Goal: Transaction & Acquisition: Purchase product/service

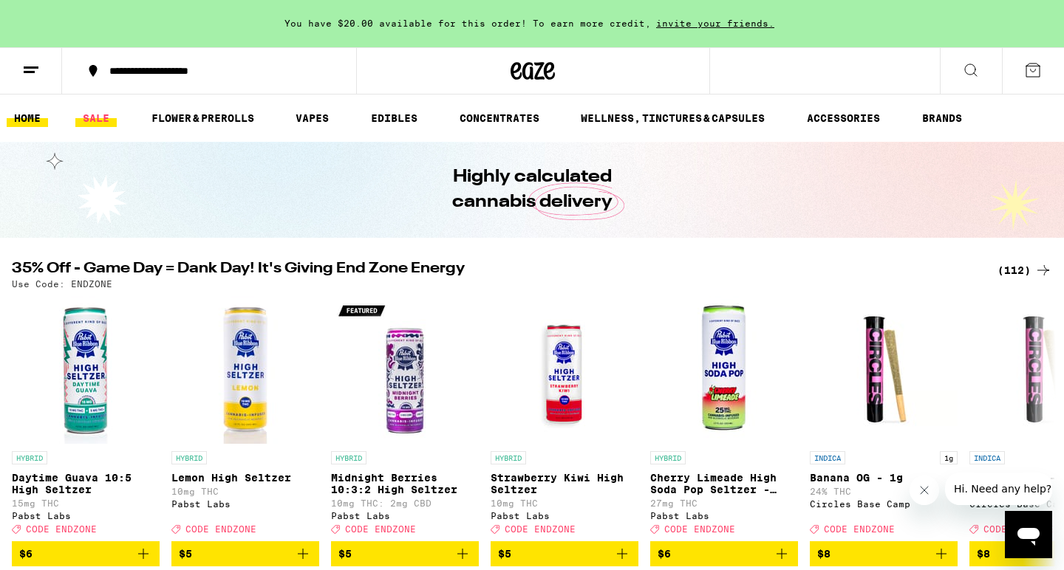
click at [106, 115] on link "SALE" at bounding box center [95, 118] width 41 height 18
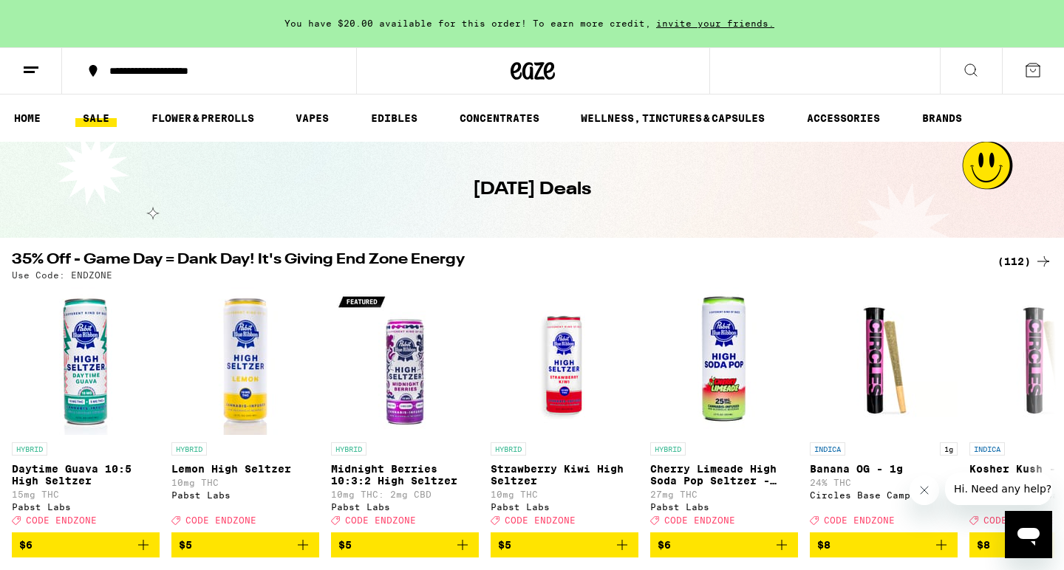
click at [1022, 258] on div "(112)" at bounding box center [1024, 262] width 55 height 18
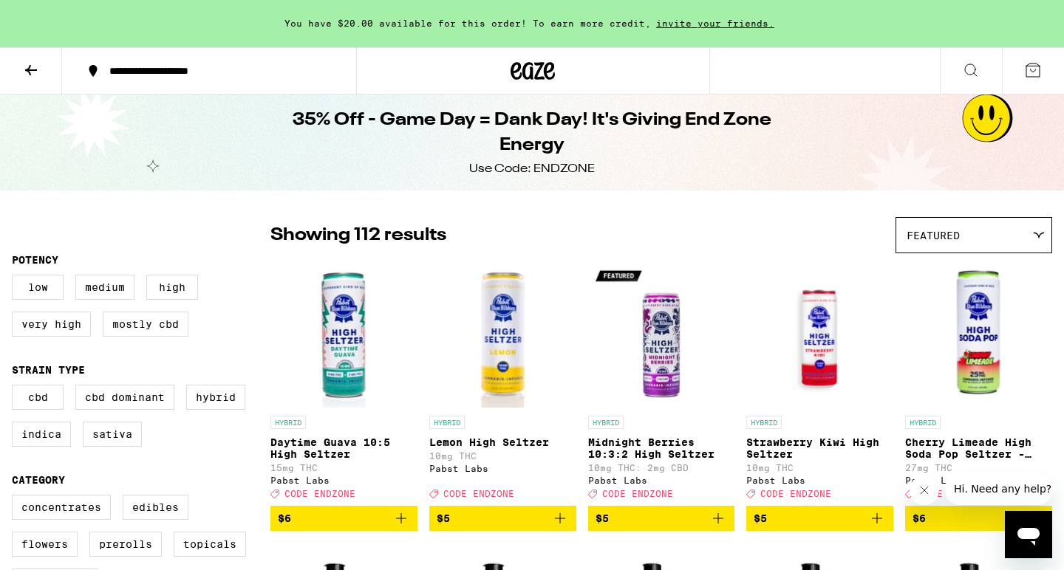
click at [37, 69] on icon at bounding box center [31, 70] width 12 height 10
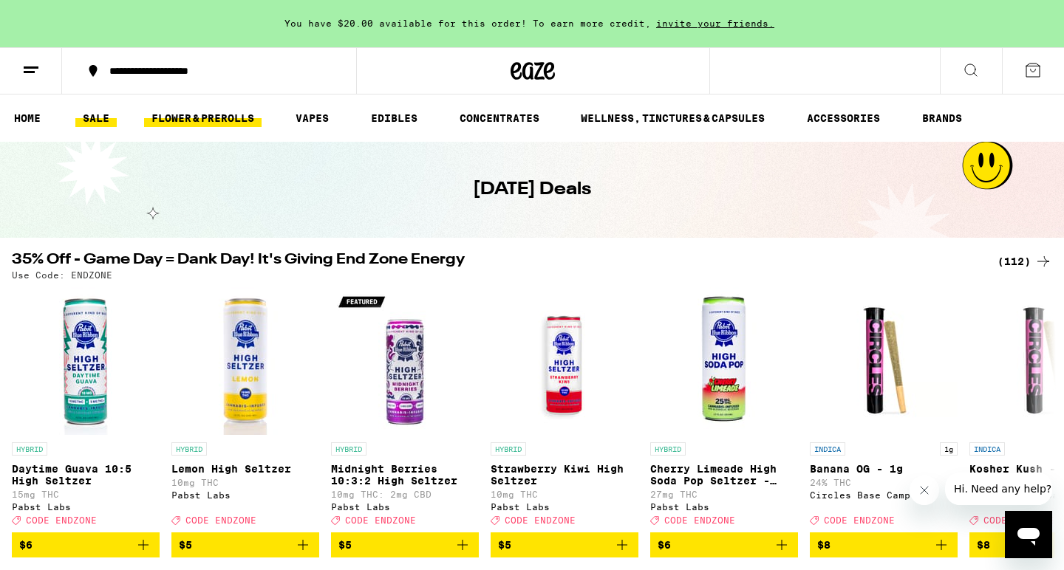
click at [184, 112] on link "FLOWER & PREROLLS" at bounding box center [202, 118] width 117 height 18
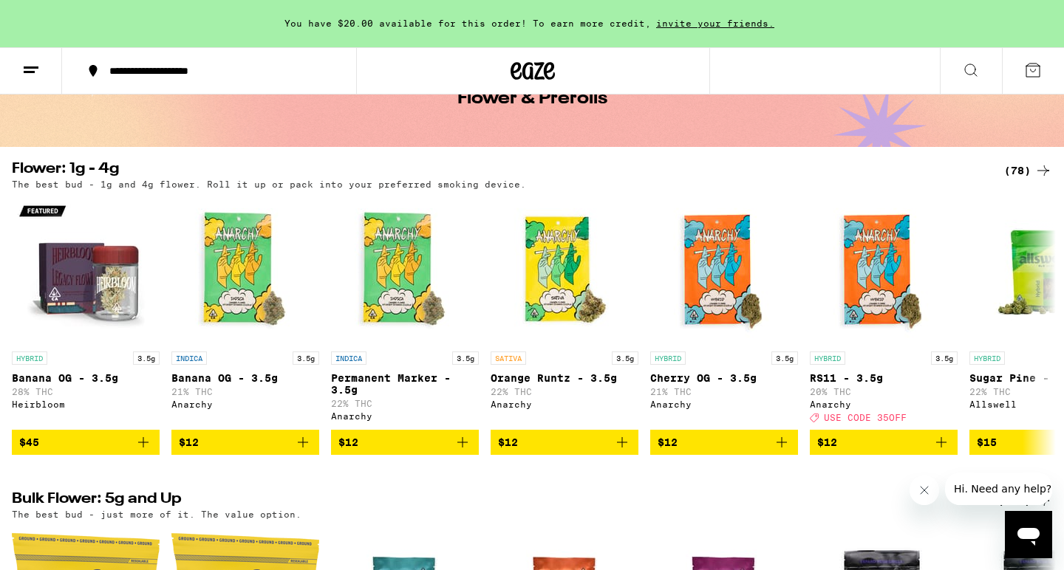
scroll to position [96, 0]
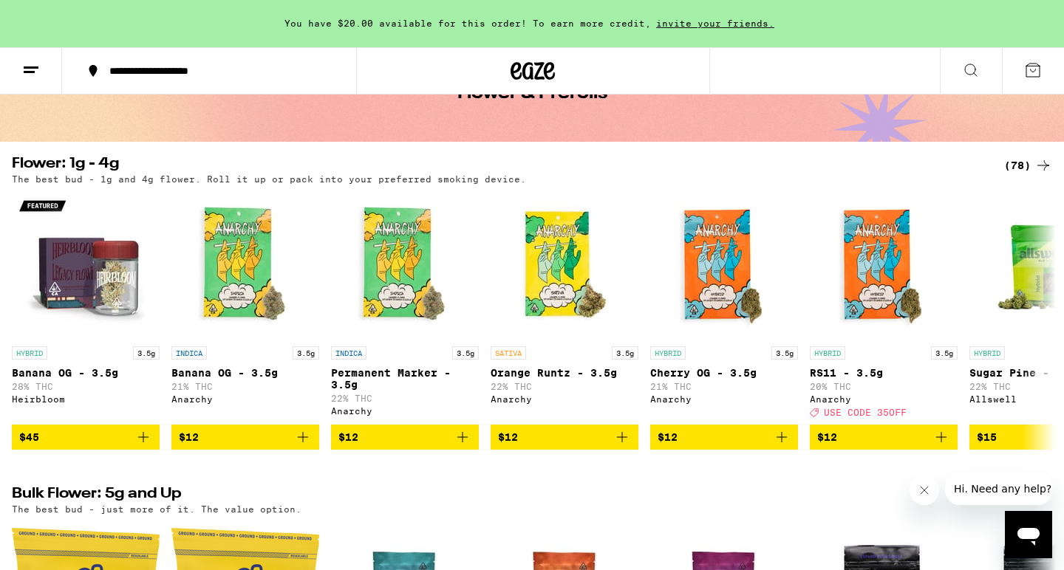
click at [1024, 165] on div "(78)" at bounding box center [1028, 166] width 48 height 18
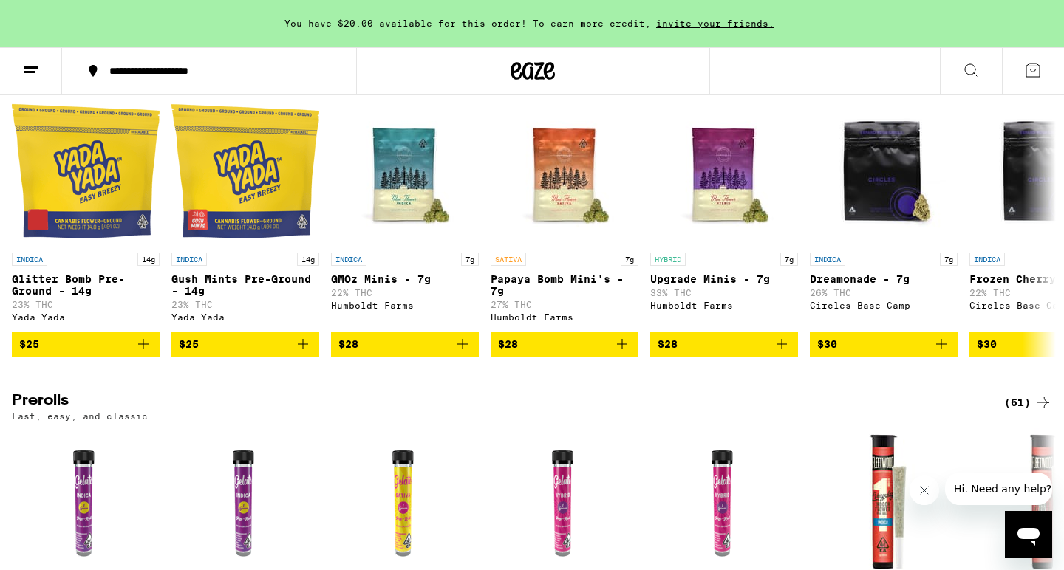
scroll to position [388, 0]
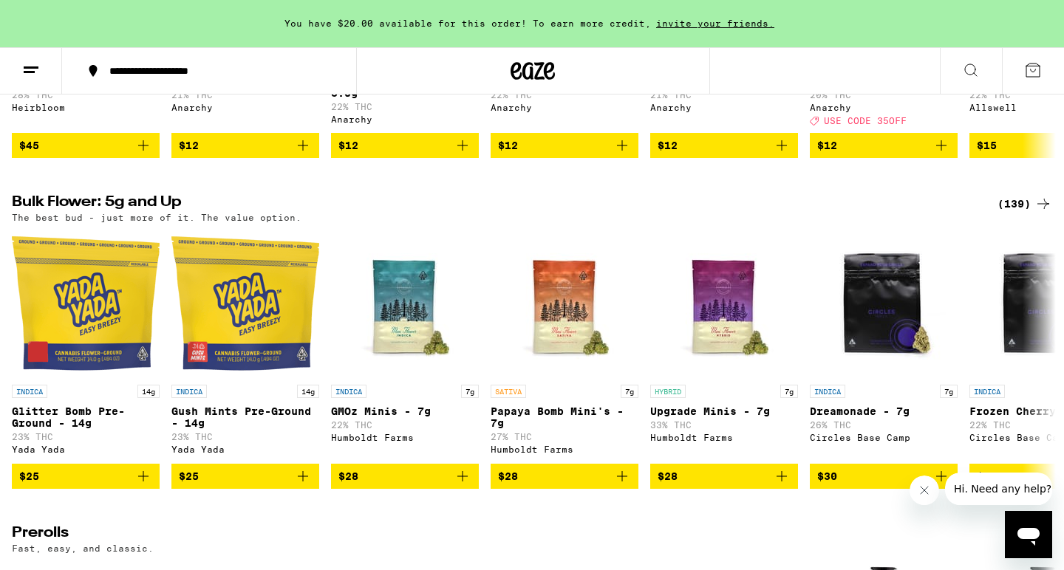
click at [1014, 213] on div "(139)" at bounding box center [1024, 204] width 55 height 18
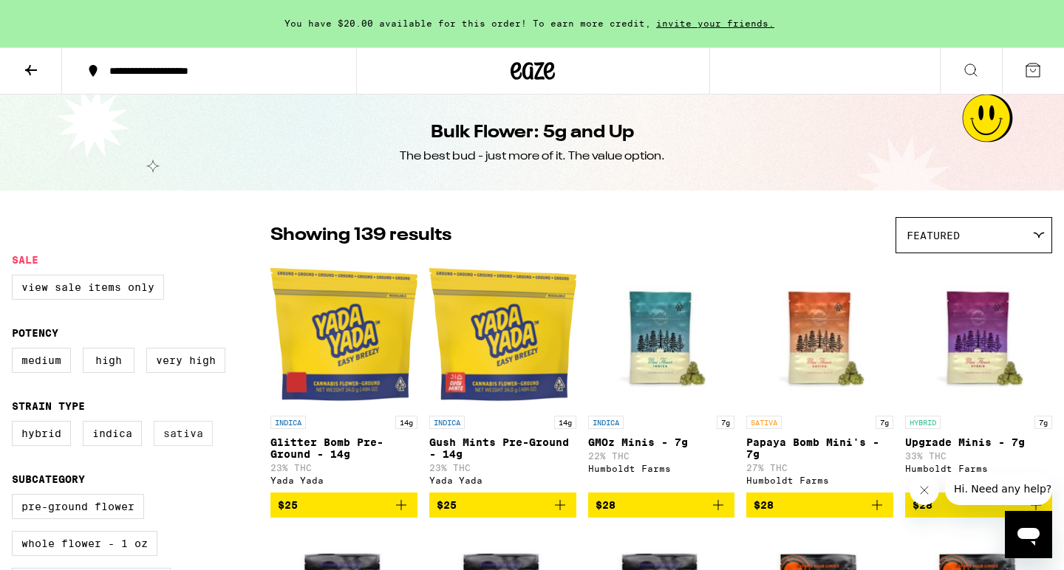
click at [200, 446] on label "Sativa" at bounding box center [183, 433] width 59 height 25
click at [16, 424] on input "Sativa" at bounding box center [15, 423] width 1 height 1
checkbox input "true"
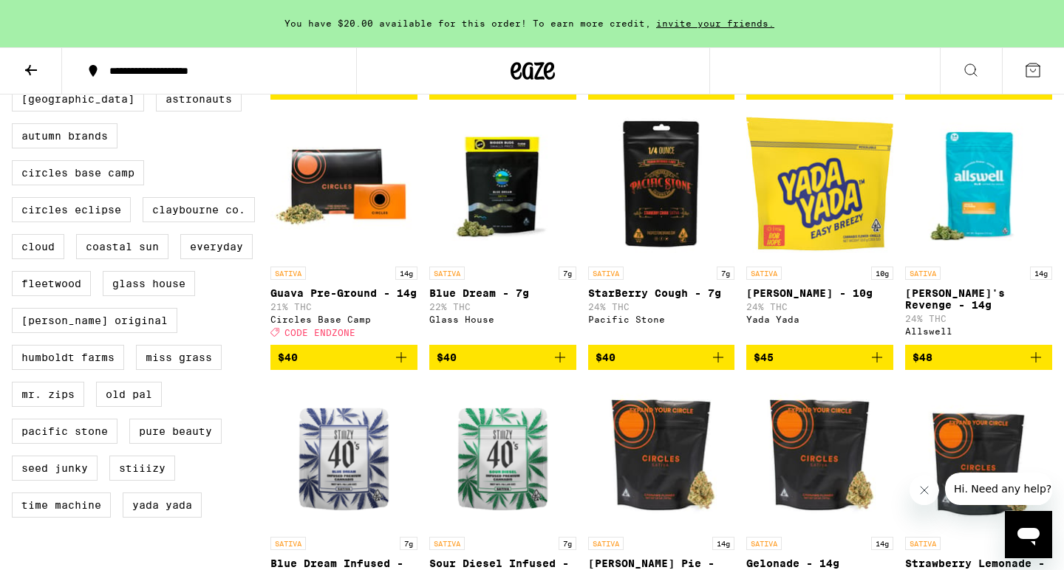
scroll to position [702, 0]
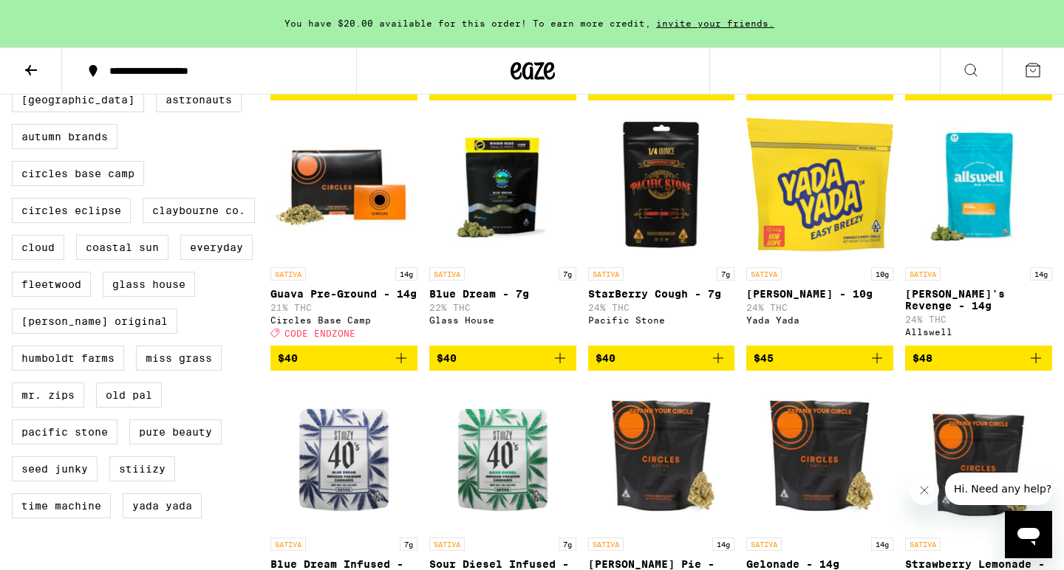
click at [974, 197] on img "Open page for Jack's Revenge - 14g from Allswell" at bounding box center [978, 186] width 147 height 148
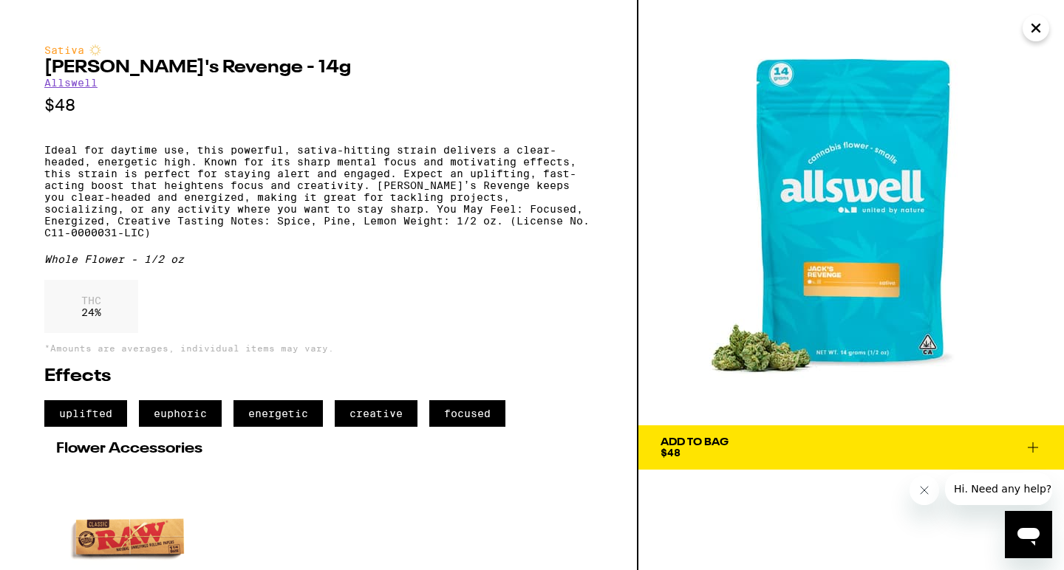
click at [1025, 445] on icon at bounding box center [1033, 448] width 18 height 18
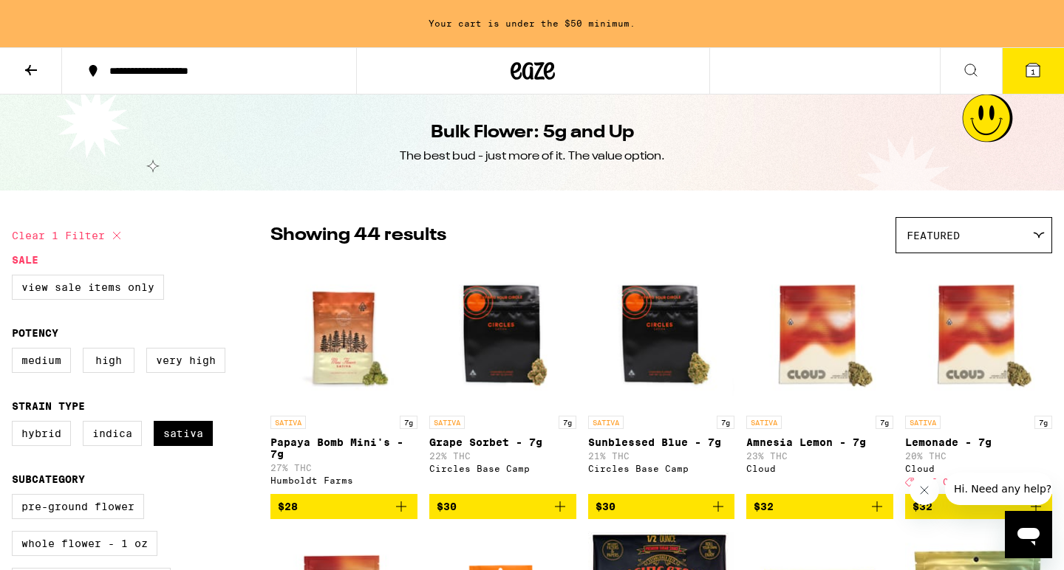
click at [29, 67] on icon at bounding box center [31, 70] width 12 height 10
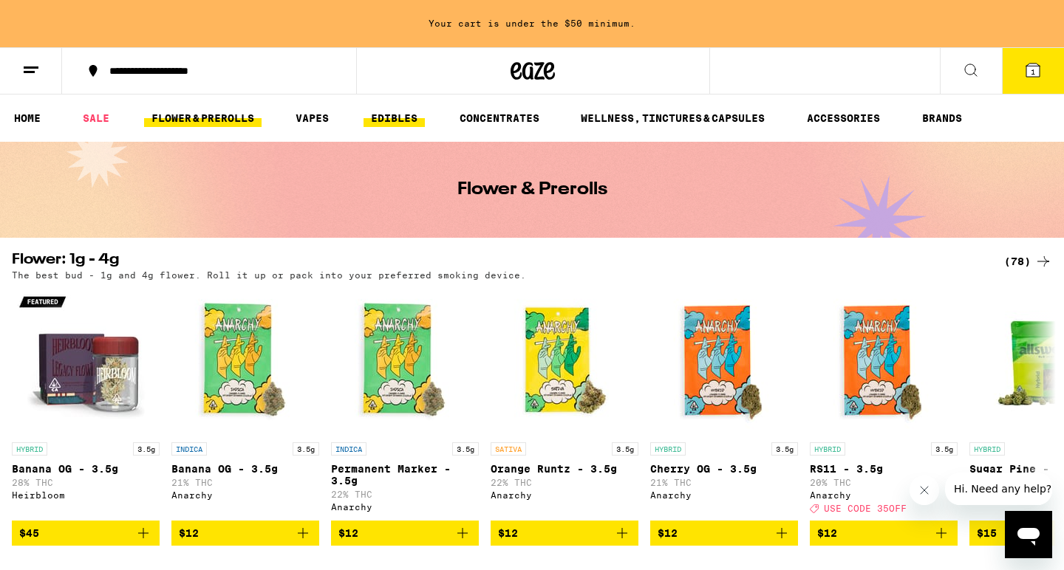
click at [406, 120] on link "EDIBLES" at bounding box center [393, 118] width 61 height 18
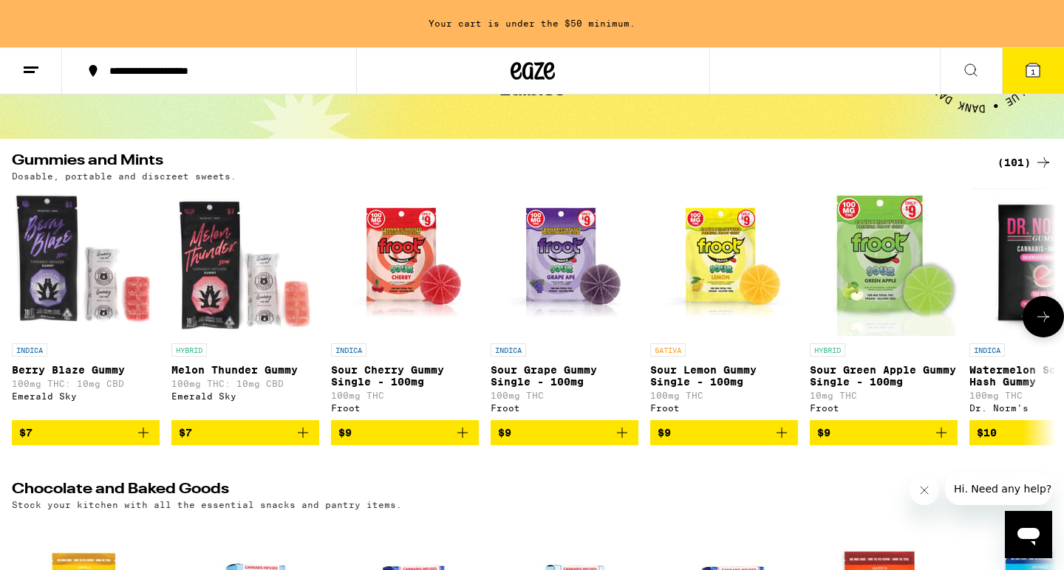
scroll to position [98, 0]
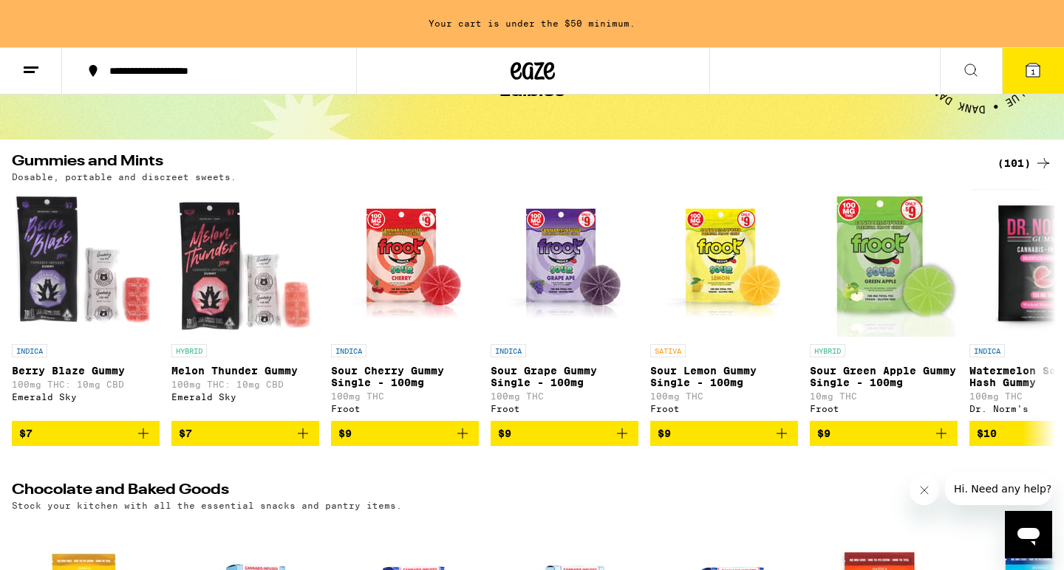
click at [1014, 166] on div "(101)" at bounding box center [1024, 163] width 55 height 18
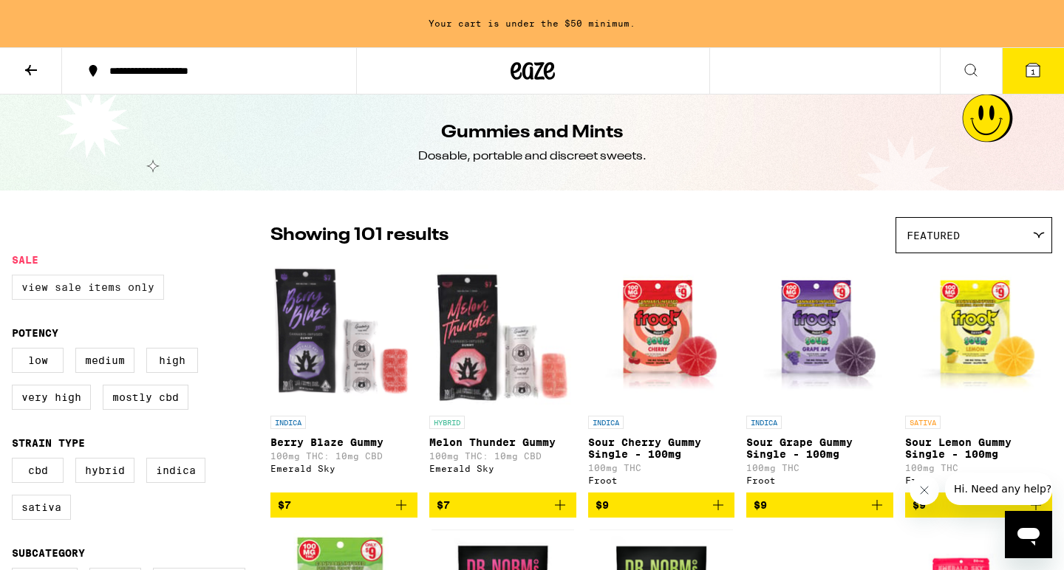
click at [123, 293] on label "View Sale Items Only" at bounding box center [88, 287] width 152 height 25
click at [16, 278] on input "View Sale Items Only" at bounding box center [15, 277] width 1 height 1
checkbox input "true"
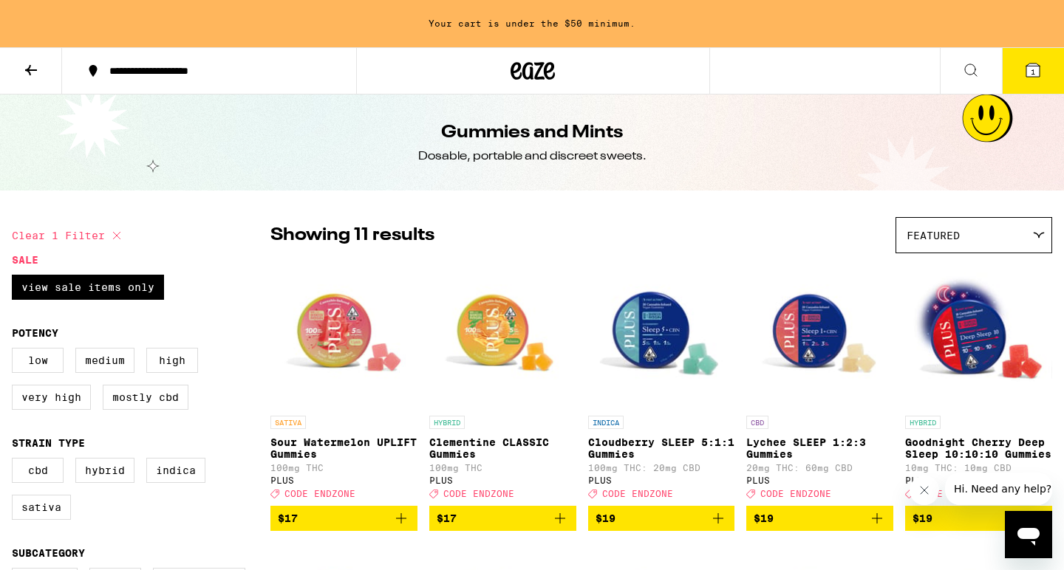
click at [31, 76] on icon at bounding box center [31, 70] width 18 height 18
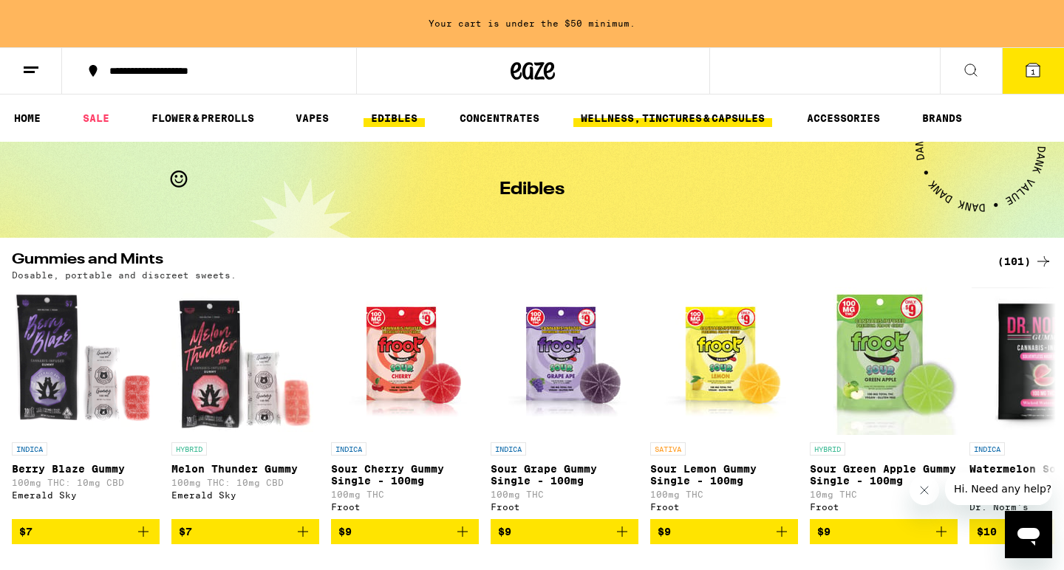
click at [729, 110] on link "WELLNESS, TINCTURES & CAPSULES" at bounding box center [672, 118] width 199 height 18
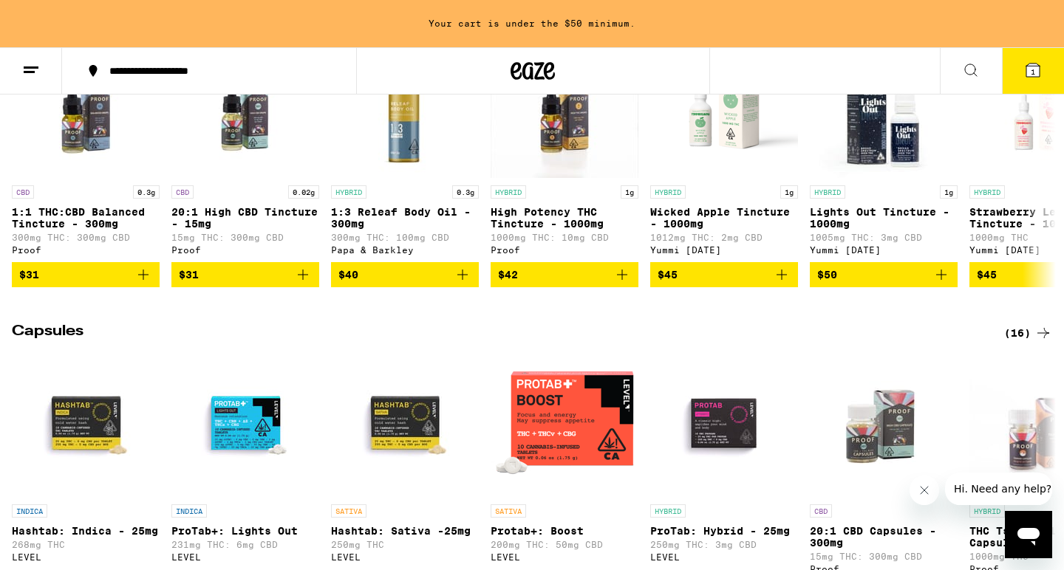
scroll to position [957, 0]
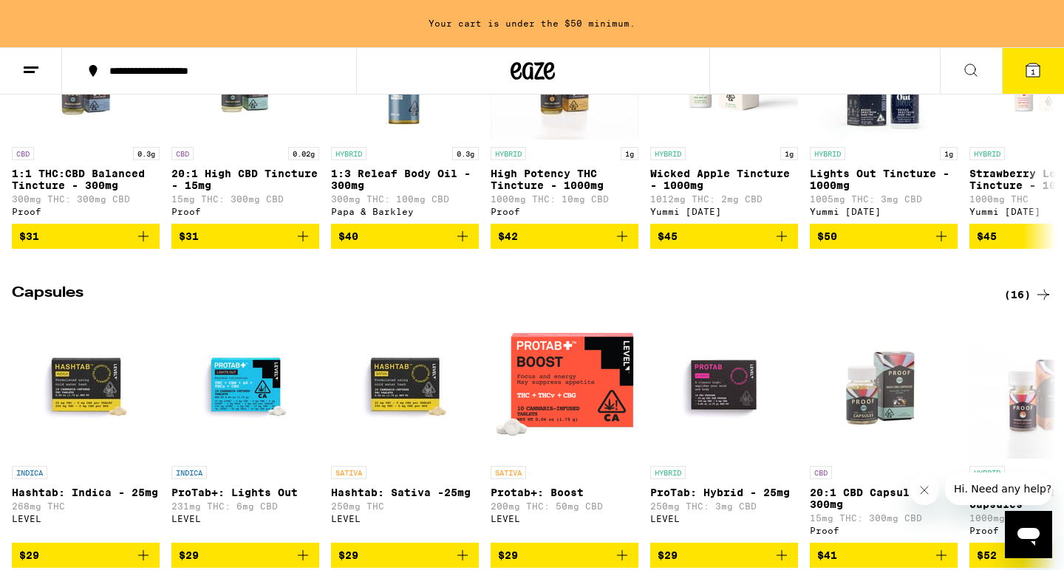
click at [1014, 304] on div "(16)" at bounding box center [1028, 295] width 48 height 18
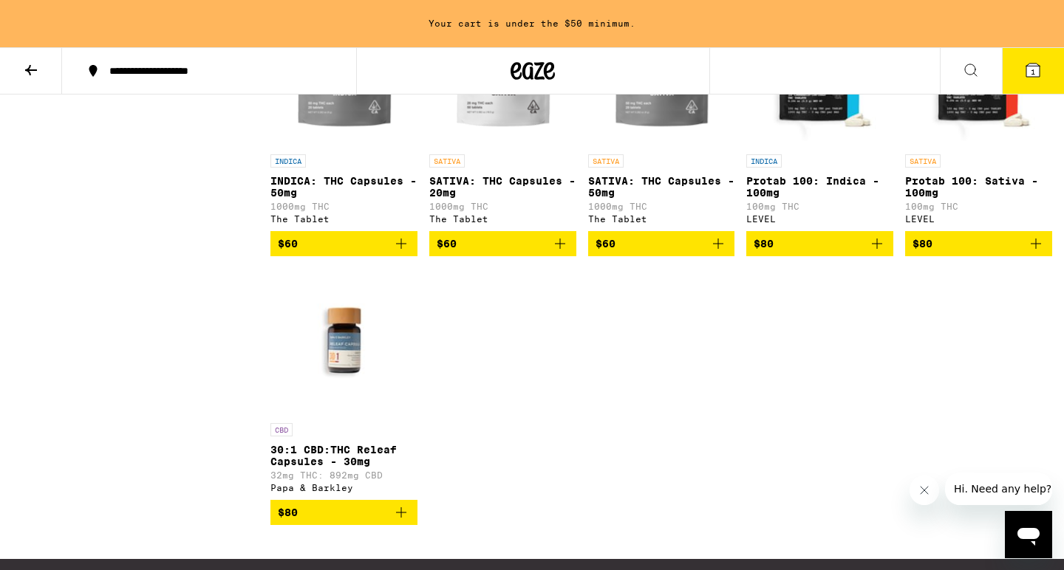
scroll to position [828, 0]
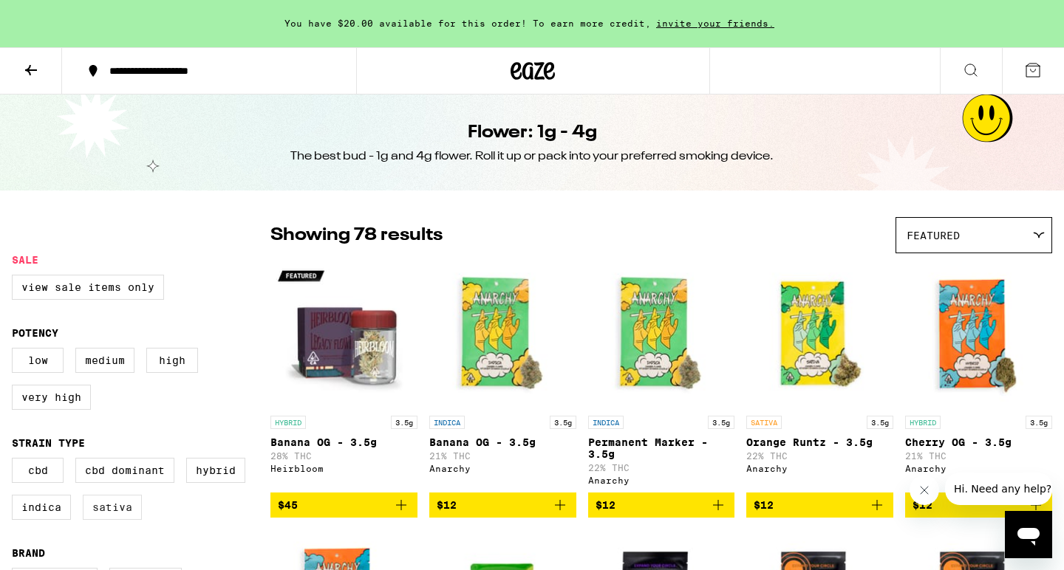
click at [116, 520] on label "Sativa" at bounding box center [112, 507] width 59 height 25
click at [16, 461] on input "Sativa" at bounding box center [15, 460] width 1 height 1
checkbox input "true"
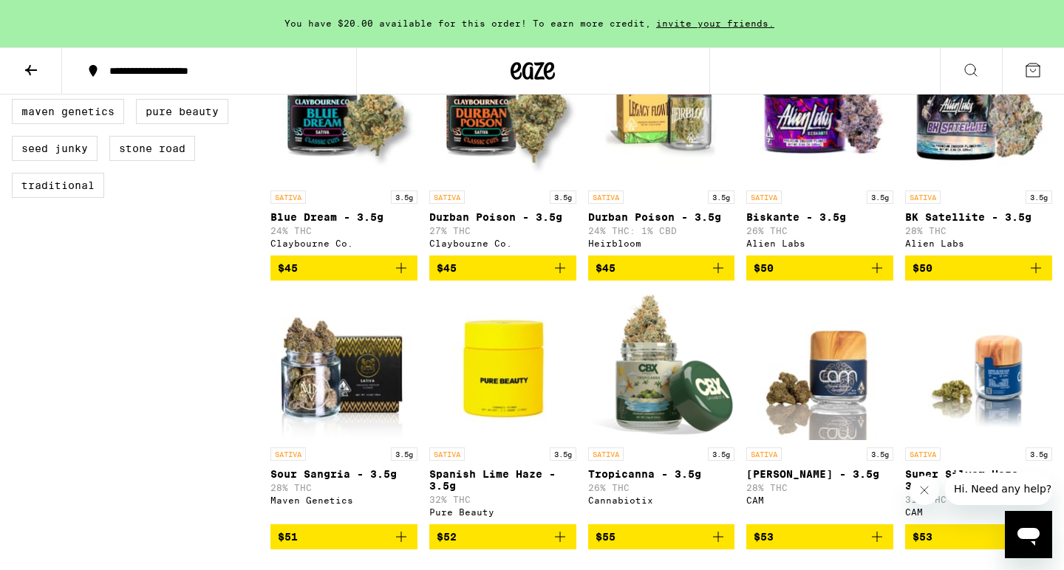
scroll to position [629, 0]
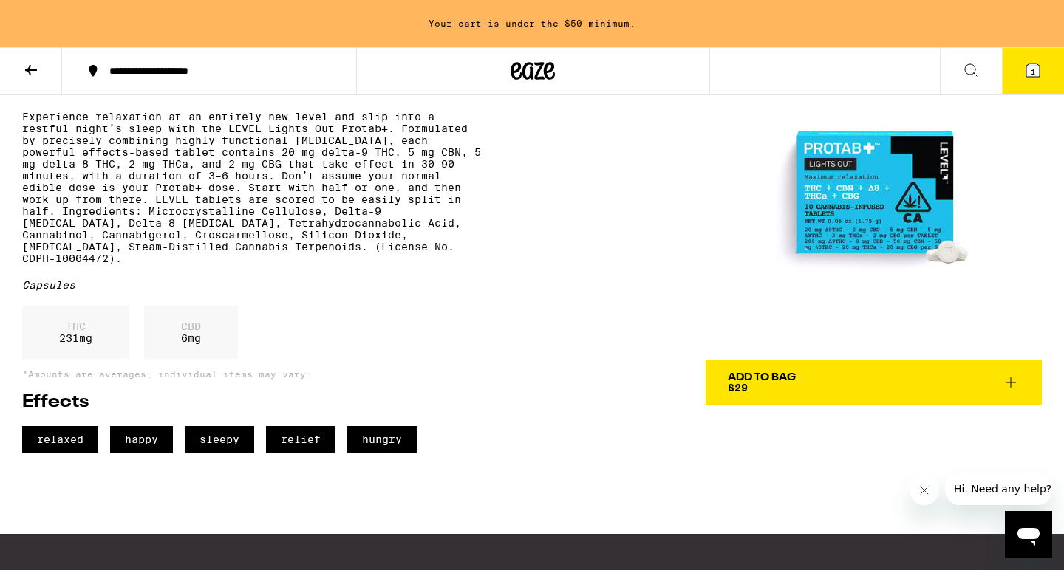
scroll to position [103, 0]
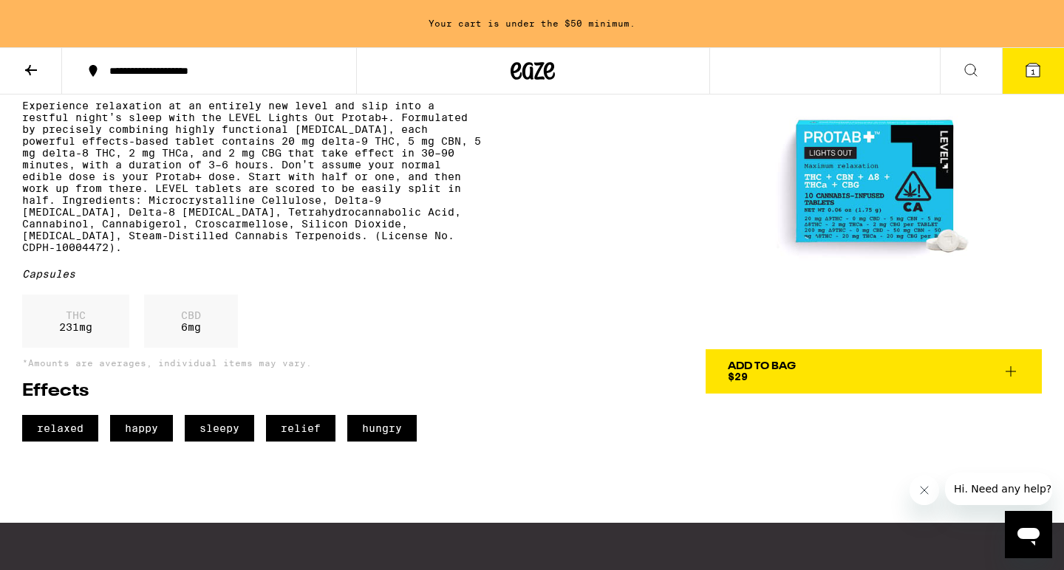
click at [855, 367] on span "Add To Bag $29" at bounding box center [874, 371] width 292 height 21
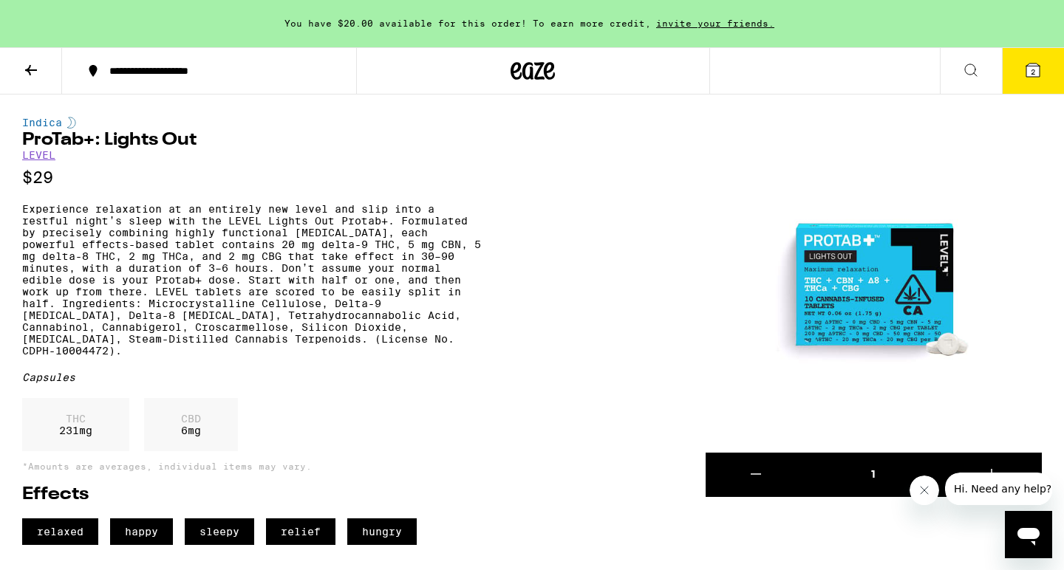
scroll to position [0, 0]
click at [28, 67] on icon at bounding box center [31, 70] width 18 height 18
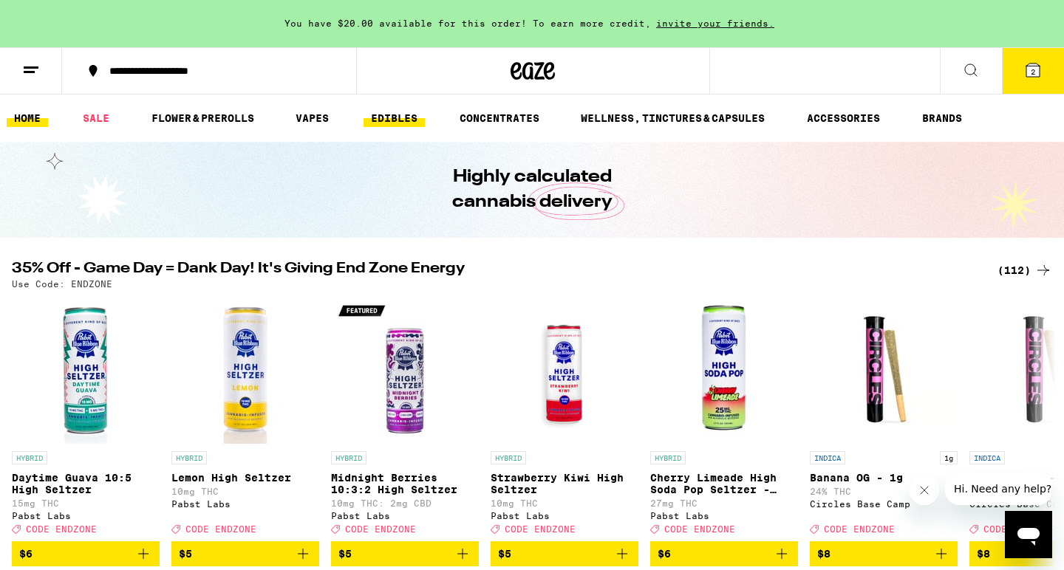
click at [389, 120] on link "EDIBLES" at bounding box center [393, 118] width 61 height 18
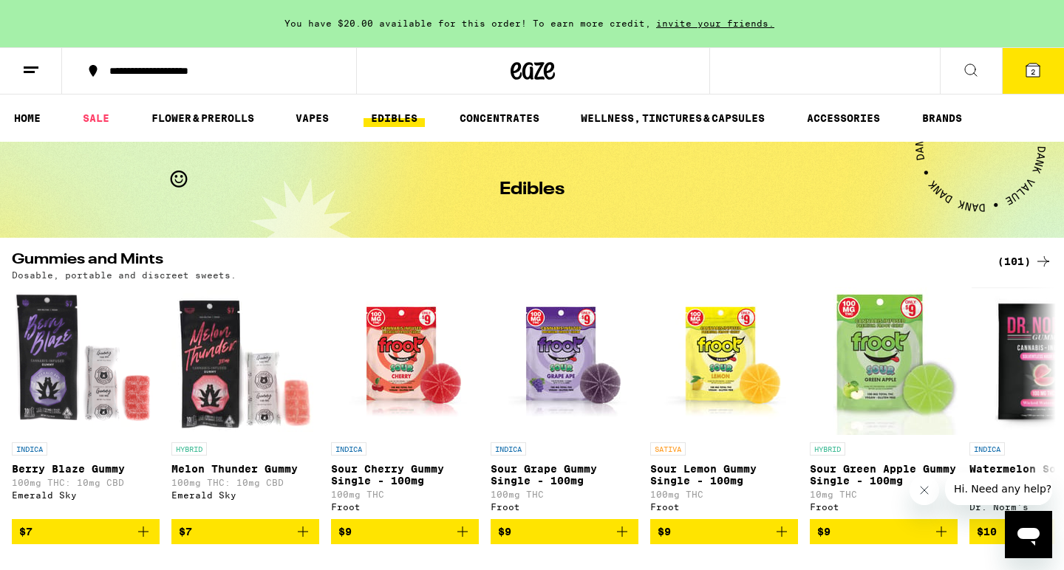
click at [1014, 261] on div "(101)" at bounding box center [1024, 262] width 55 height 18
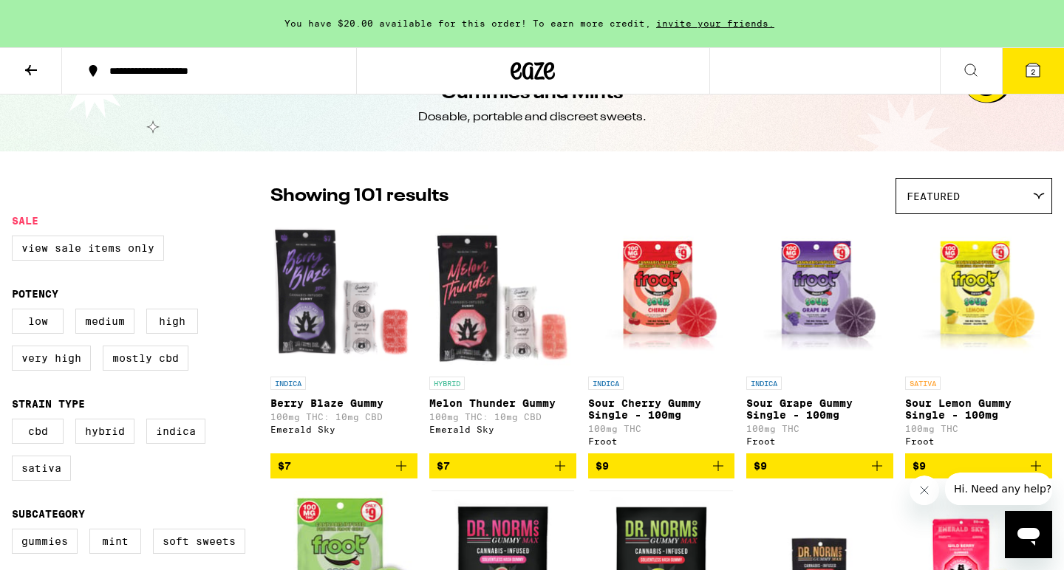
scroll to position [48, 0]
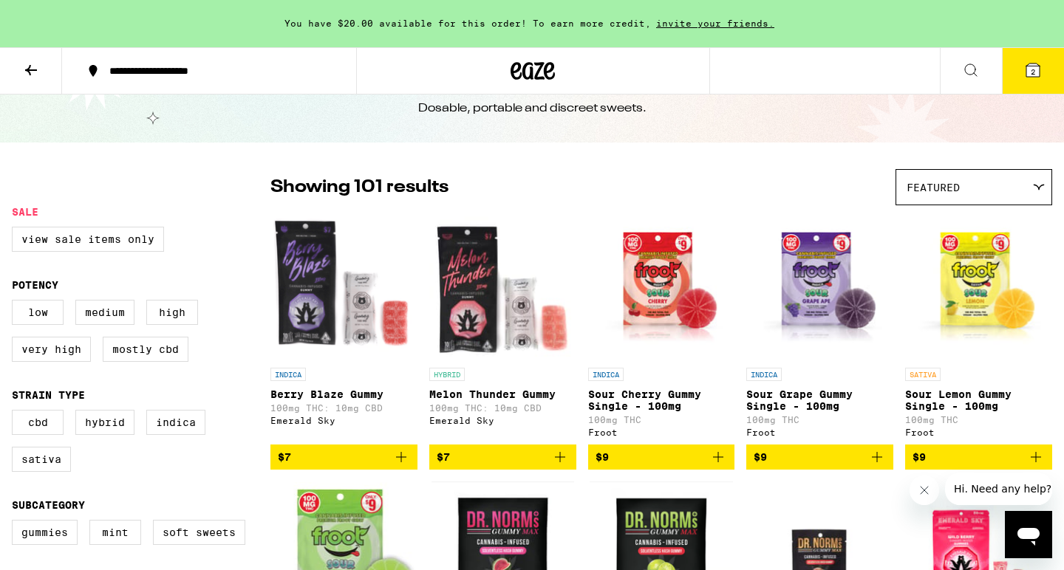
click at [916, 178] on div "Featured" at bounding box center [973, 187] width 155 height 35
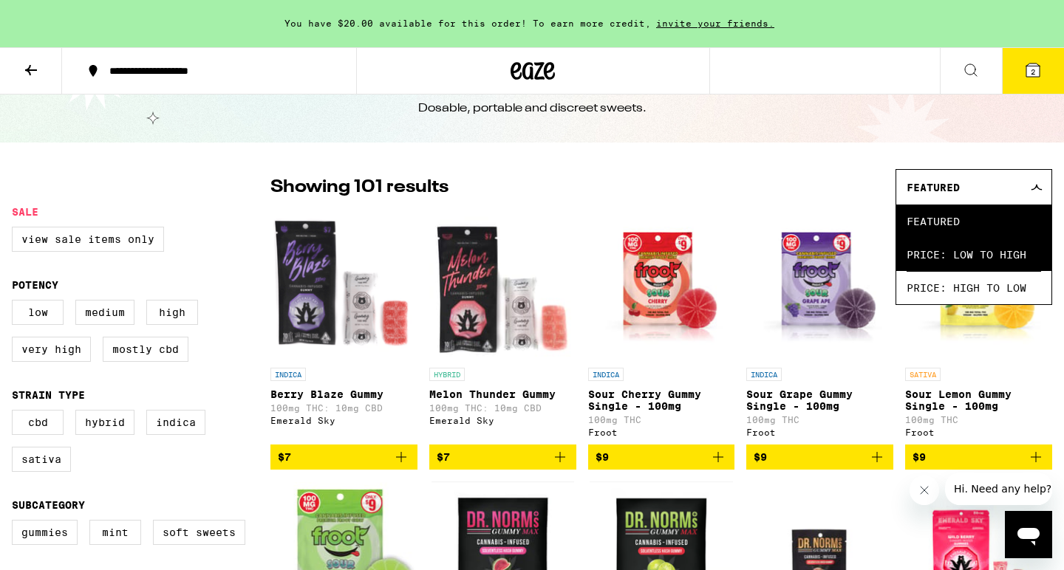
click at [929, 249] on span "Price: Low to High" at bounding box center [973, 254] width 134 height 33
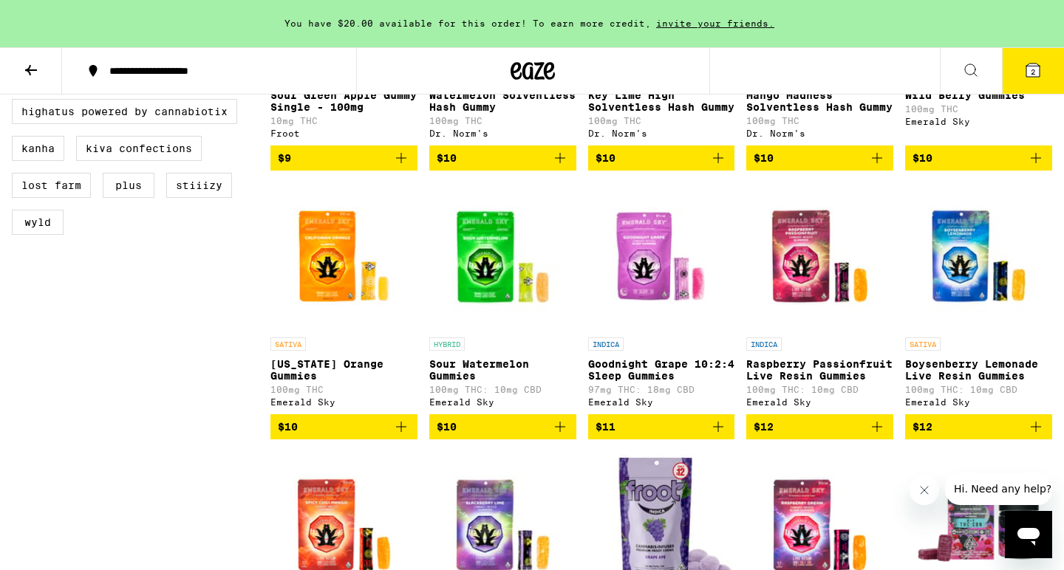
scroll to position [618, 0]
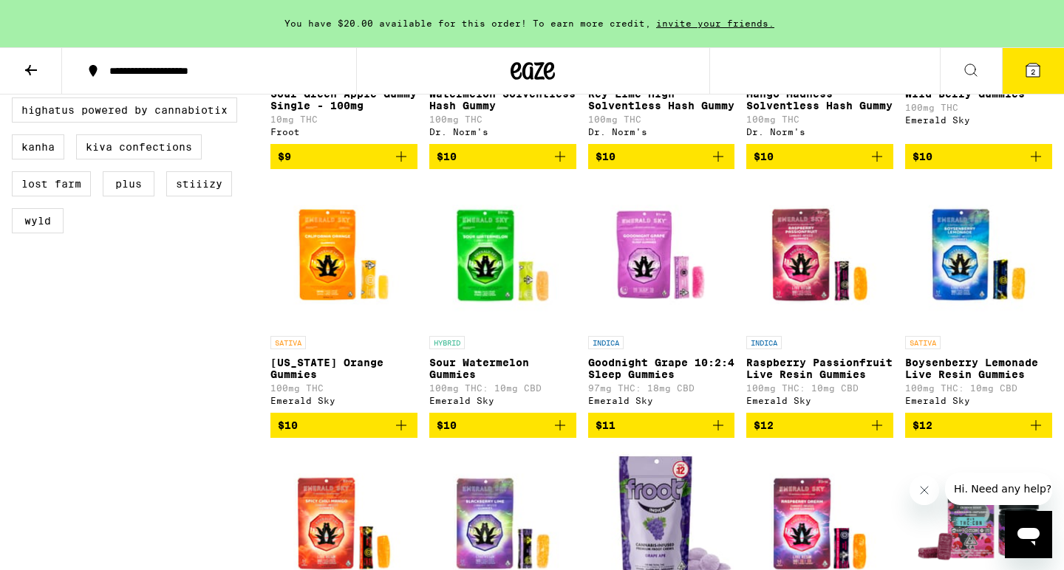
click at [961, 283] on img "Open page for Boysenberry Lemonade Live Resin Gummies from Emerald Sky" at bounding box center [978, 255] width 147 height 148
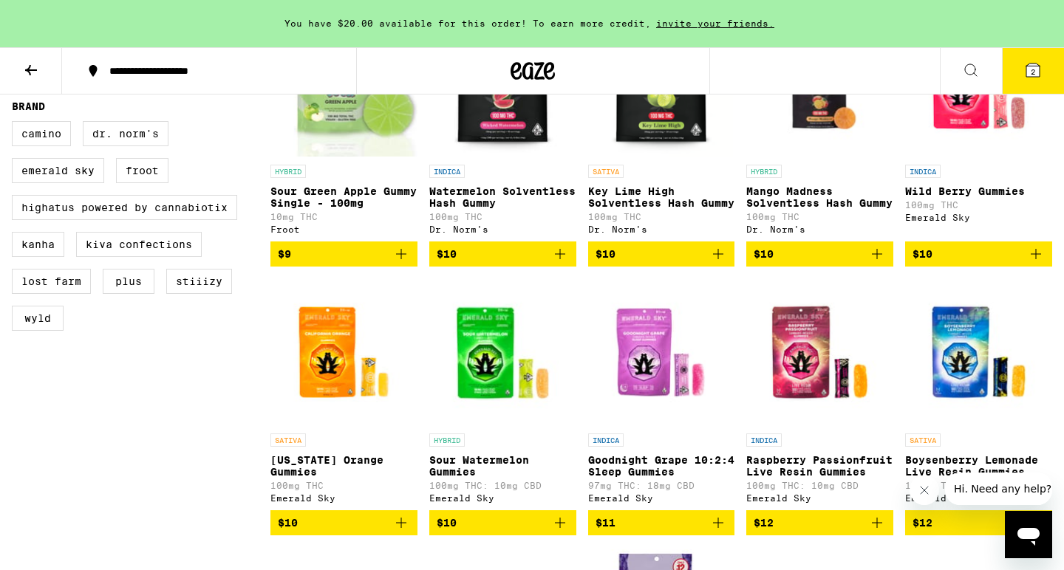
scroll to position [493, 0]
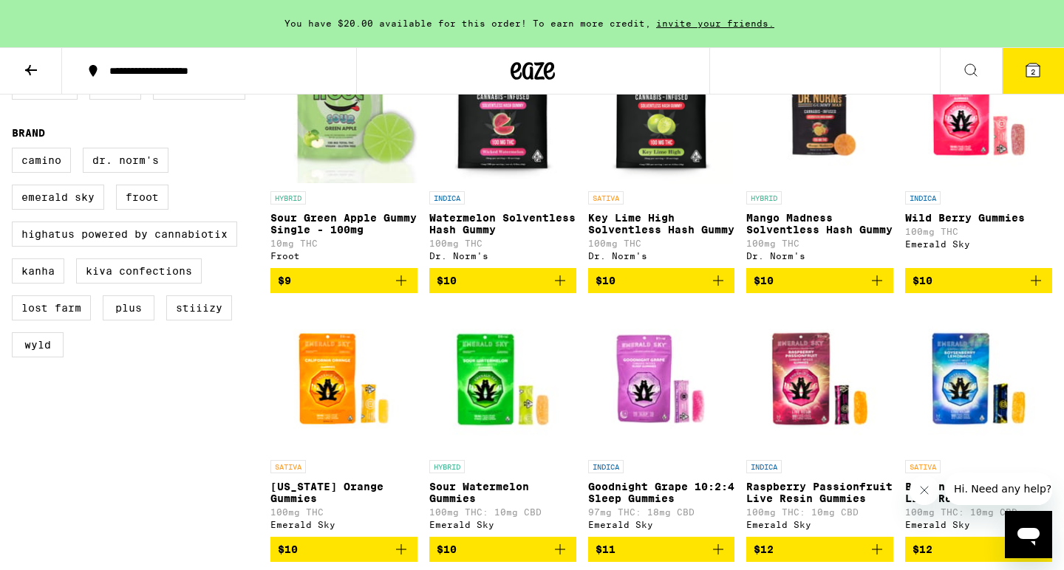
click at [668, 232] on p "Key Lime High Solventless Hash Gummy" at bounding box center [661, 224] width 147 height 24
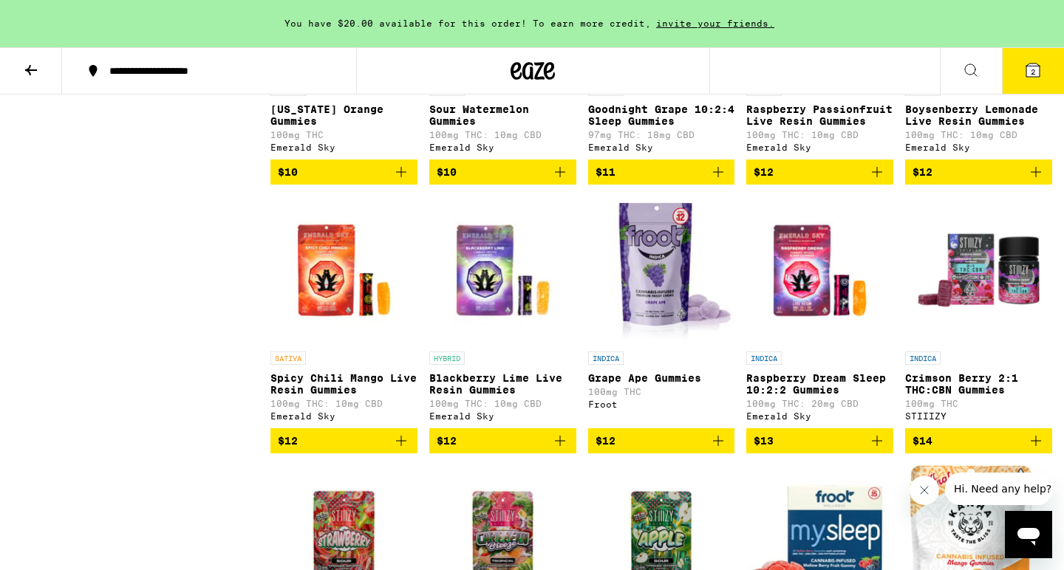
scroll to position [870, 0]
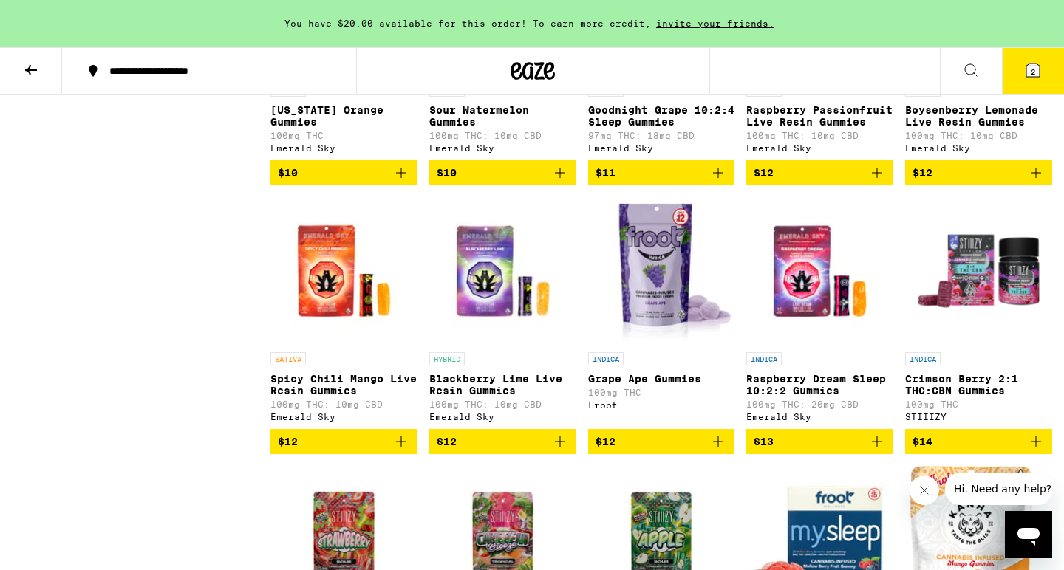
click at [308, 123] on p "[US_STATE] Orange Gummies" at bounding box center [343, 116] width 147 height 24
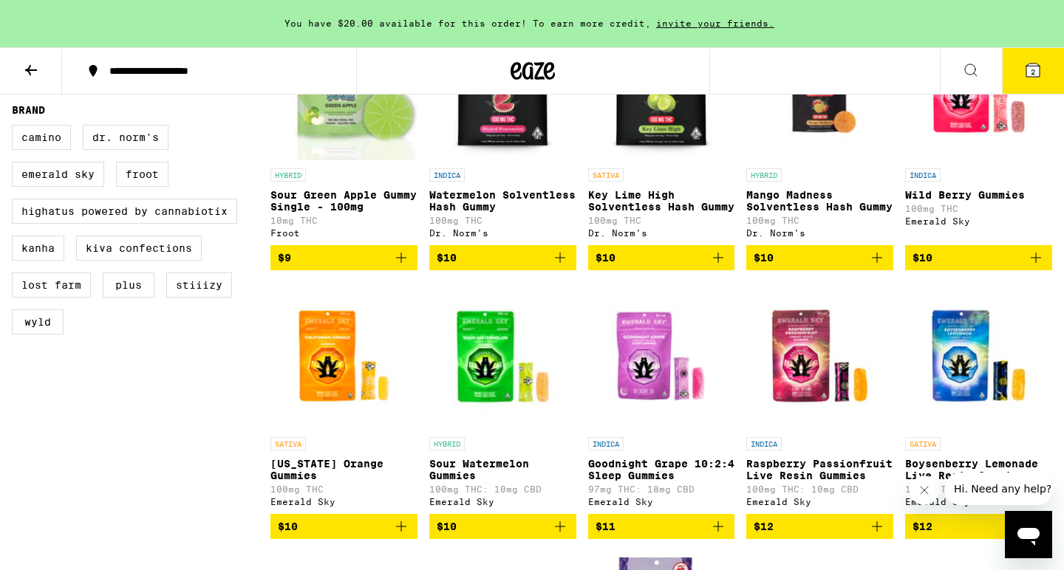
scroll to position [517, 0]
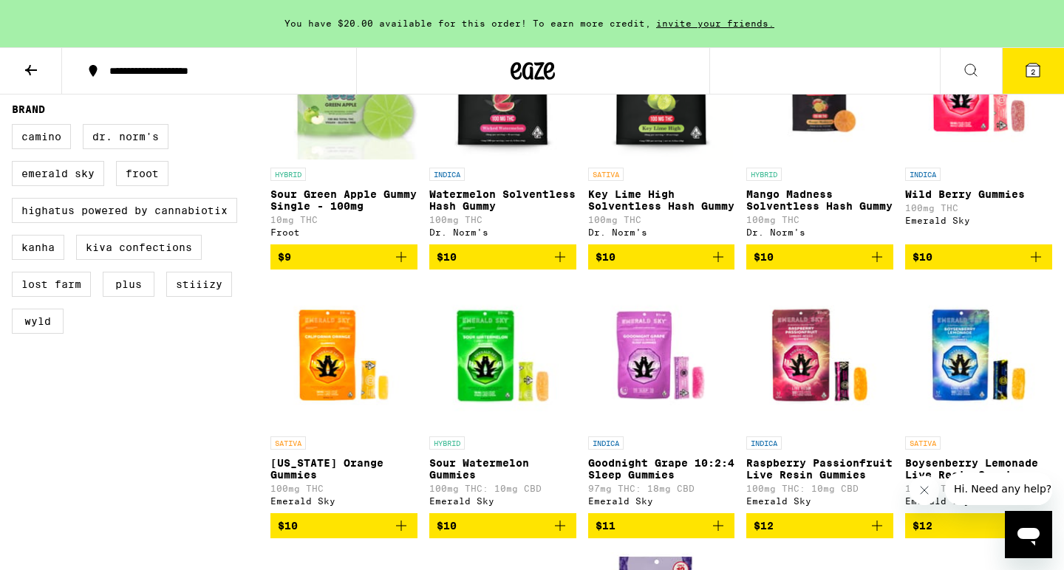
click at [720, 266] on icon "Add to bag" at bounding box center [718, 257] width 18 height 18
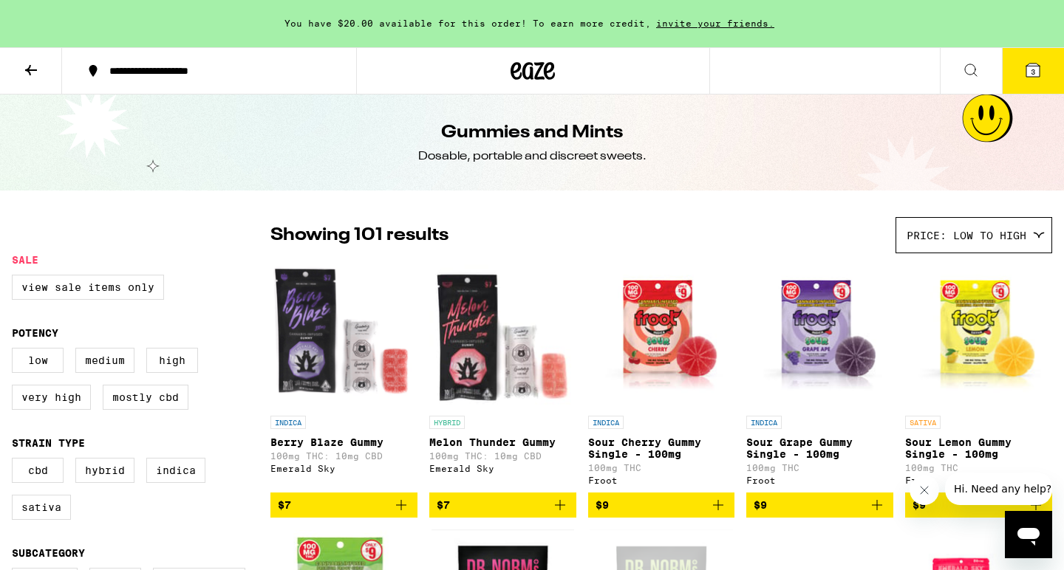
scroll to position [0, 0]
click at [1034, 70] on span "3" at bounding box center [1033, 71] width 4 height 9
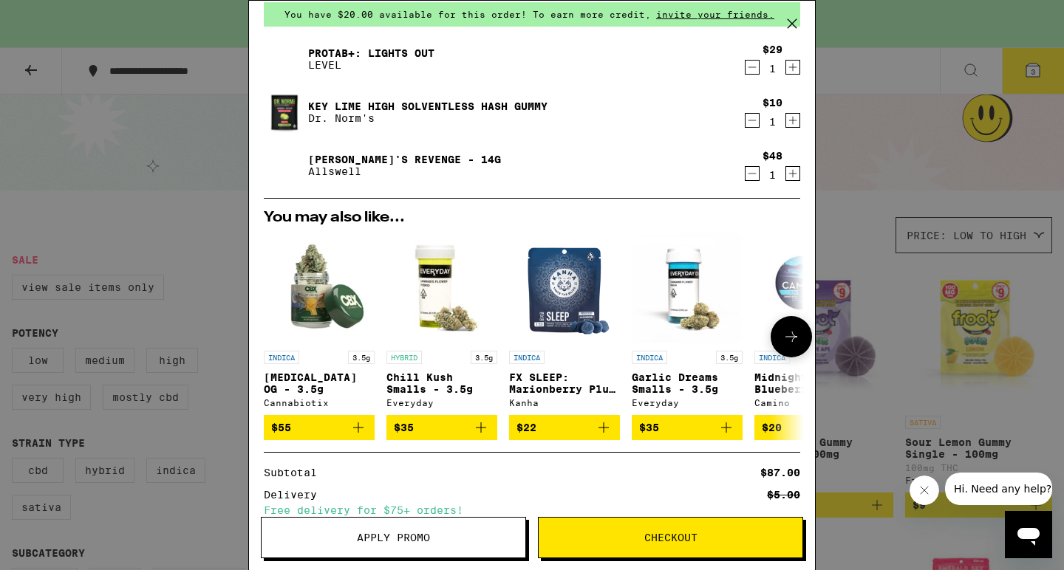
scroll to position [63, 0]
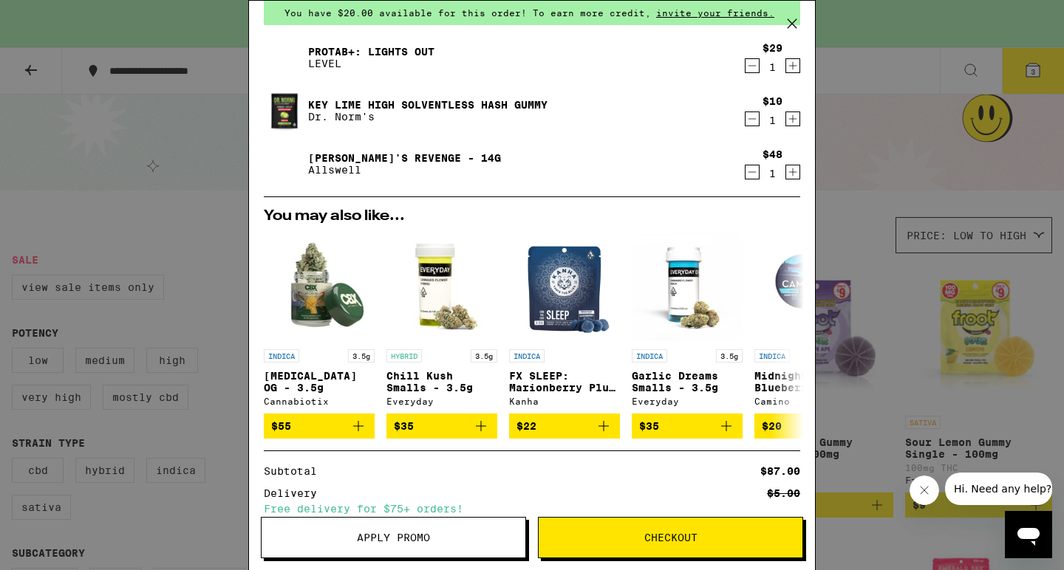
click at [731, 544] on button "Checkout" at bounding box center [670, 537] width 265 height 41
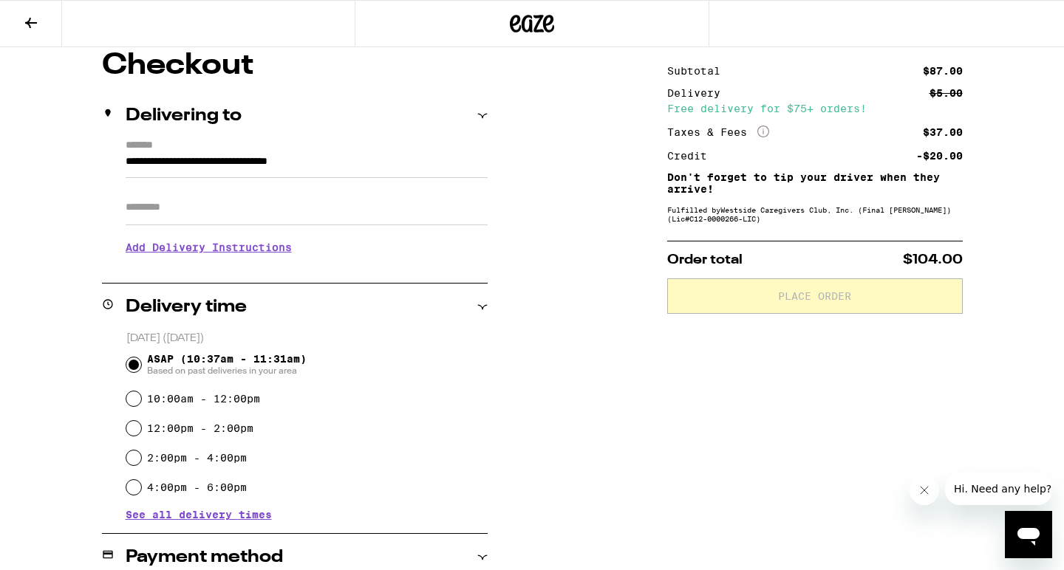
scroll to position [135, 0]
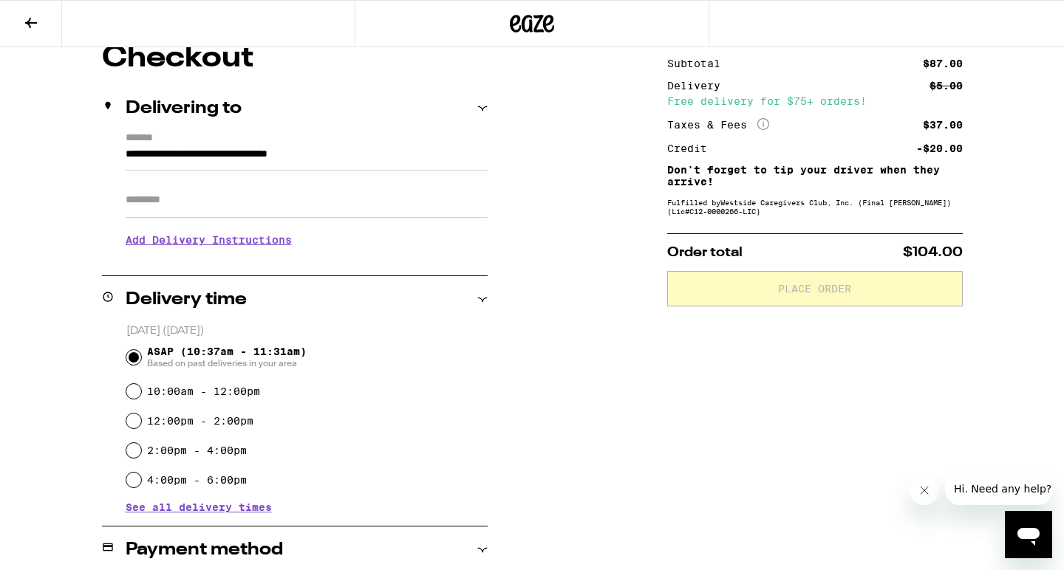
click at [290, 237] on h3 "Add Delivery Instructions" at bounding box center [307, 240] width 362 height 34
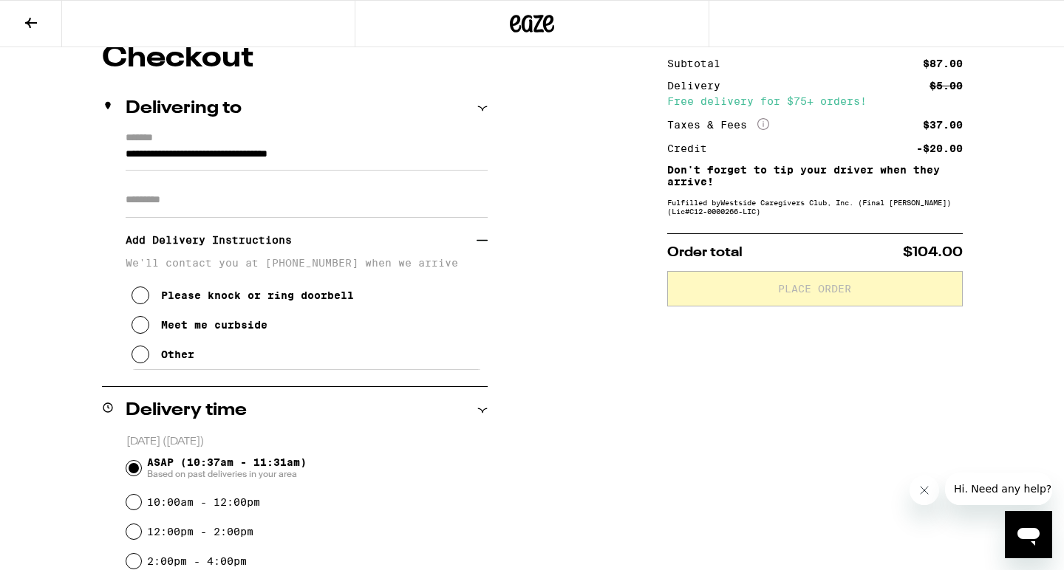
click at [144, 330] on icon at bounding box center [140, 325] width 18 height 18
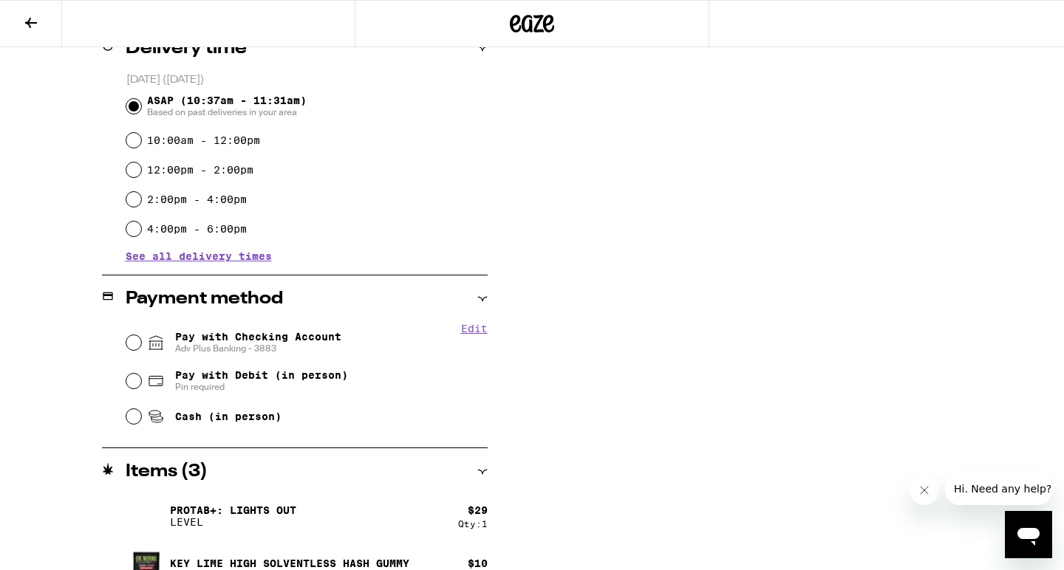
scroll to position [508, 0]
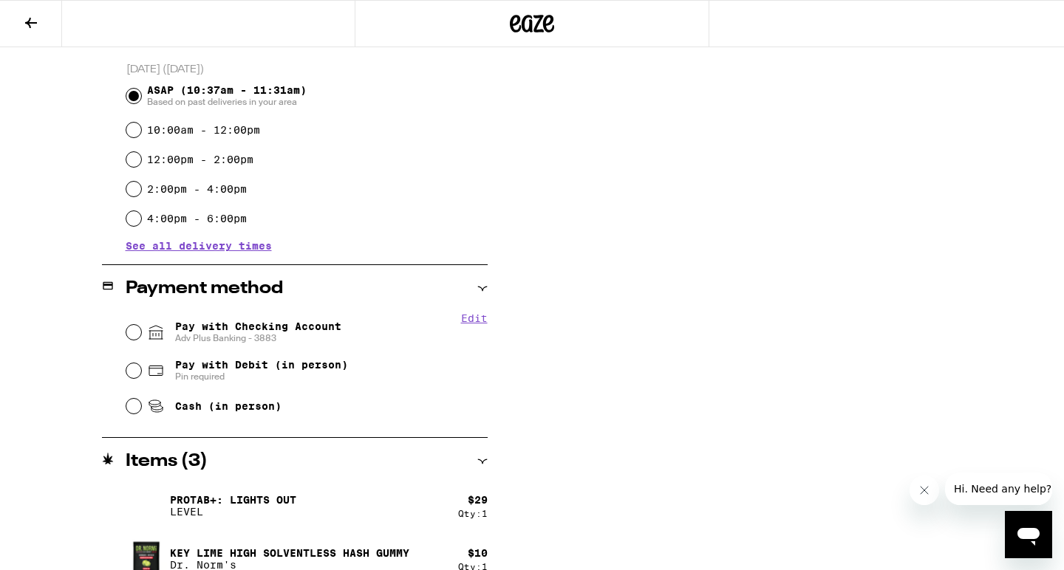
click at [129, 333] on input "Pay with Checking Account Adv Plus Banking - 3883" at bounding box center [133, 332] width 15 height 15
radio input "true"
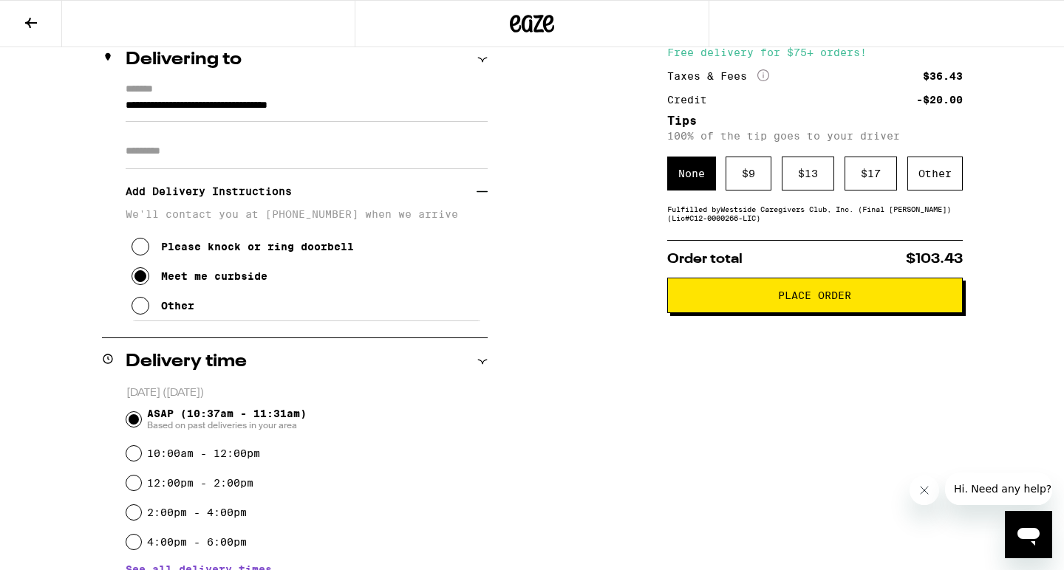
scroll to position [75, 0]
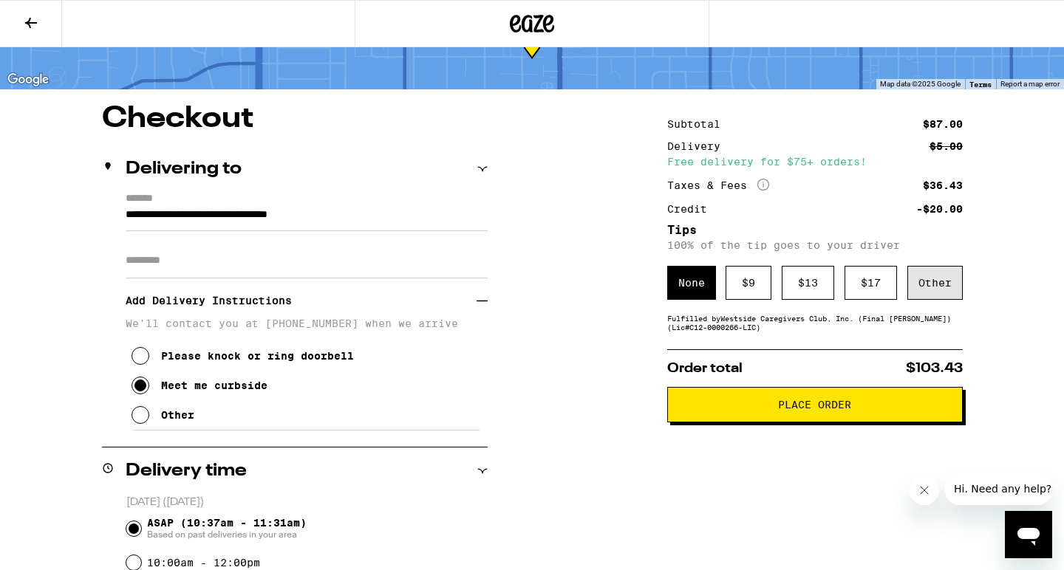
click at [926, 283] on div "Other" at bounding box center [934, 283] width 55 height 34
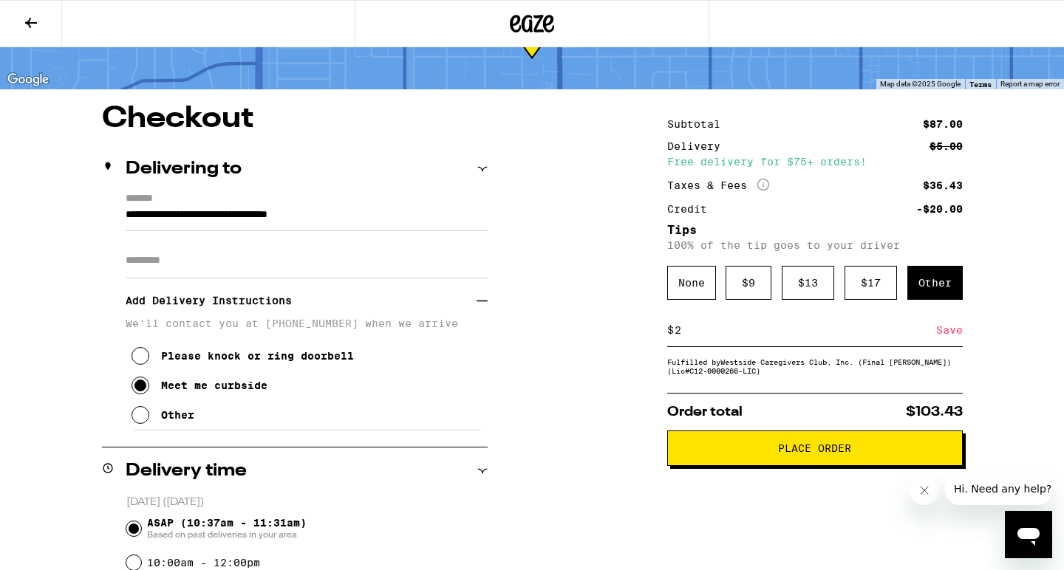
type input "2"
click at [787, 454] on span "Place Order" at bounding box center [814, 448] width 73 height 10
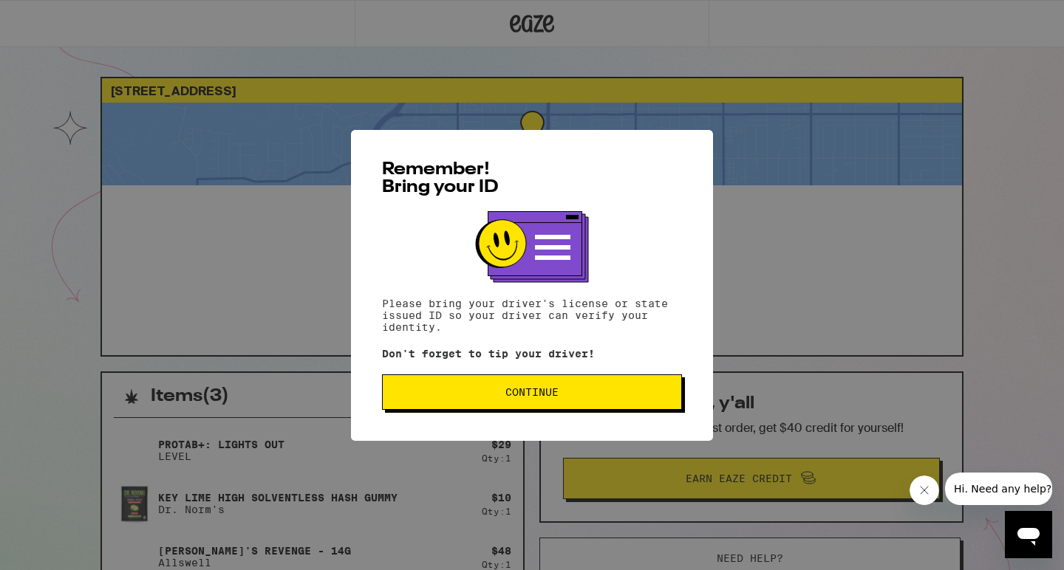
click at [575, 391] on span "Continue" at bounding box center [531, 392] width 275 height 10
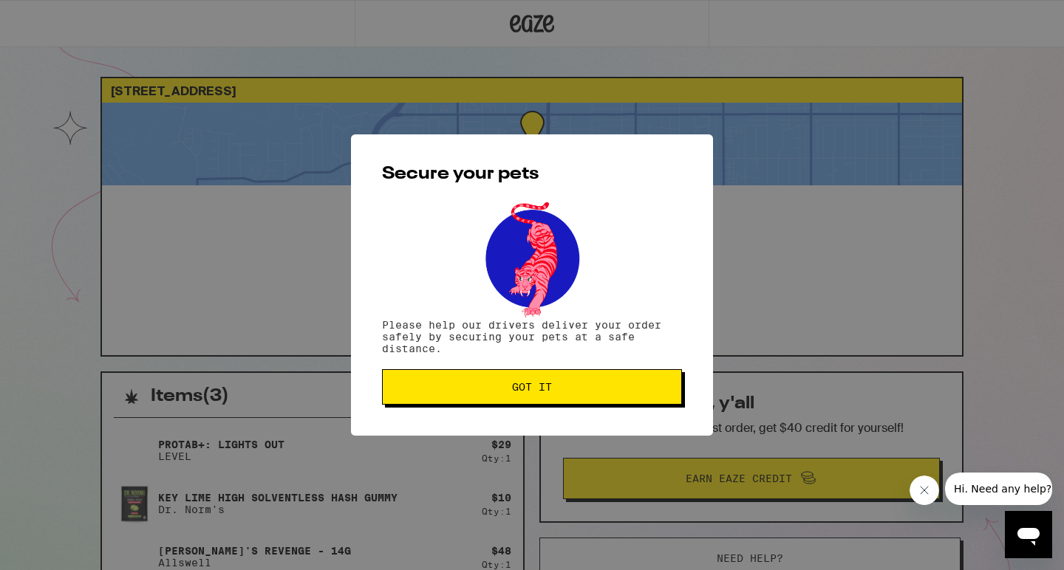
click at [505, 385] on span "Got it" at bounding box center [531, 387] width 275 height 10
